Goal: Information Seeking & Learning: Check status

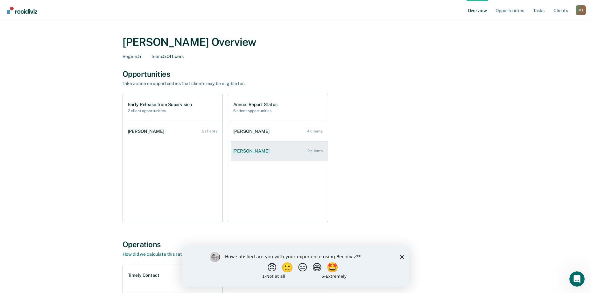
click at [245, 151] on div "[PERSON_NAME]" at bounding box center [252, 150] width 39 height 5
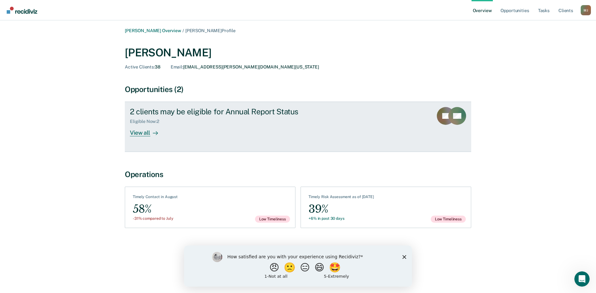
click at [139, 130] on div "View all" at bounding box center [148, 130] width 36 height 12
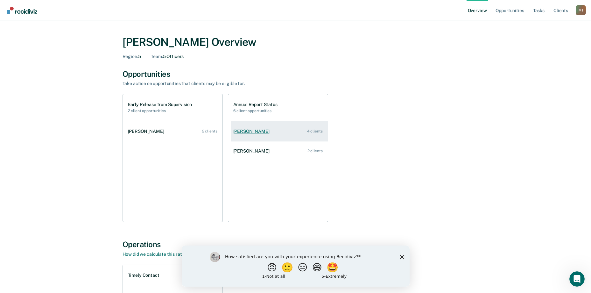
click at [257, 131] on div "[PERSON_NAME]" at bounding box center [252, 131] width 39 height 5
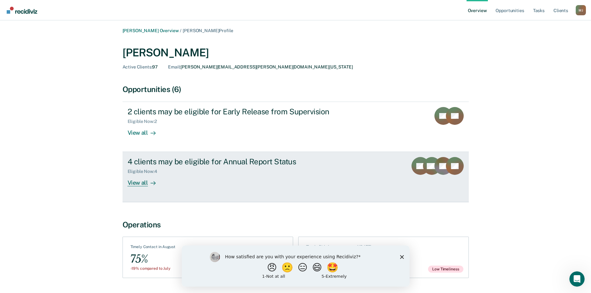
click at [140, 182] on div "View all" at bounding box center [146, 180] width 36 height 12
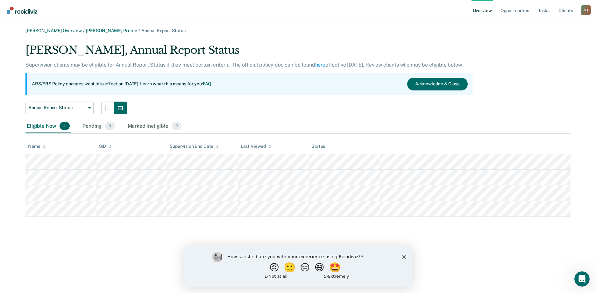
click at [402, 256] on icon "Close survey" at bounding box center [404, 257] width 4 height 4
